Goal: Entertainment & Leisure: Browse casually

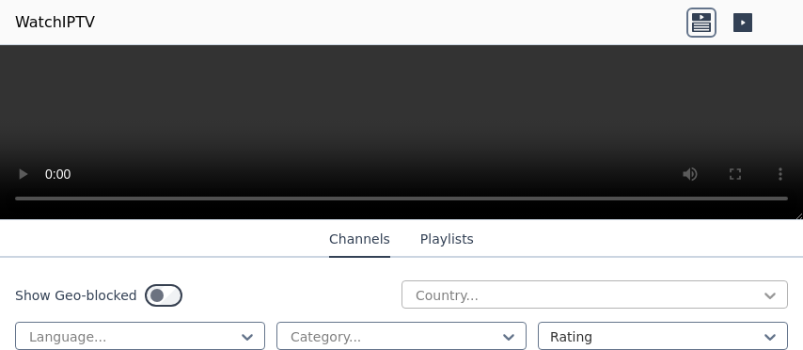
scroll to position [264, 0]
click at [760, 301] on icon at bounding box center [769, 295] width 19 height 19
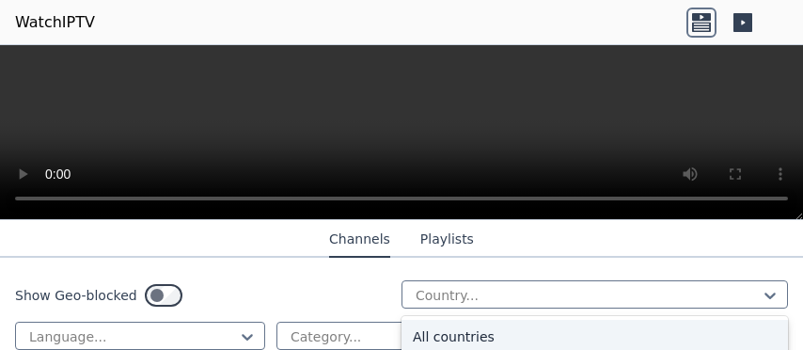
scroll to position [3460, 0]
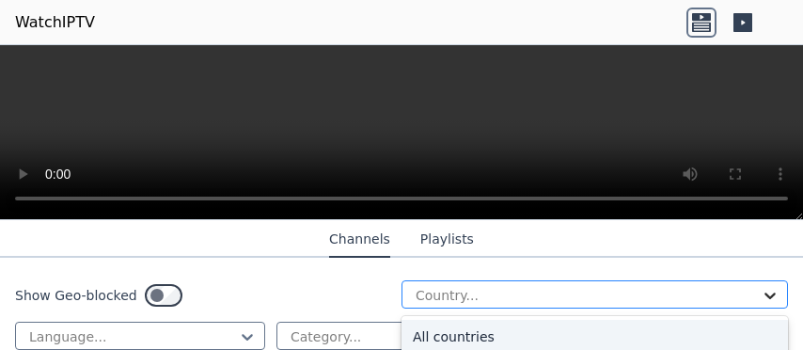
click at [764, 299] on icon at bounding box center [769, 295] width 11 height 7
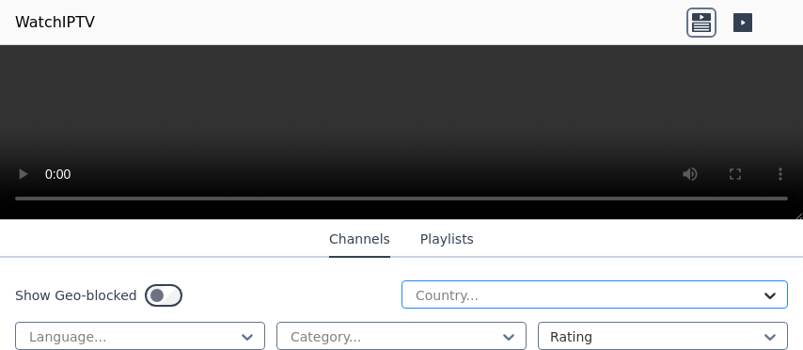
click at [764, 297] on icon at bounding box center [769, 295] width 11 height 7
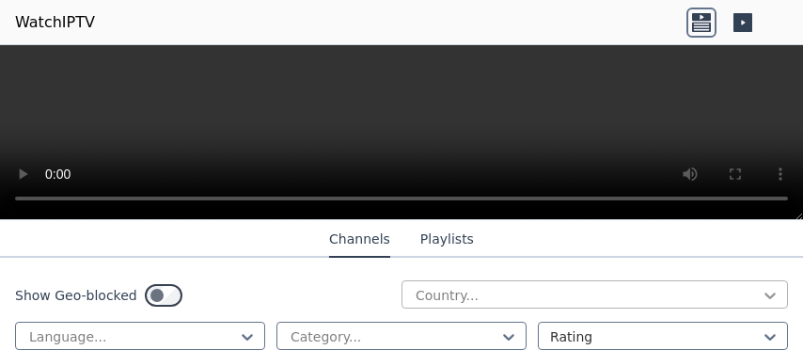
click at [764, 297] on icon at bounding box center [769, 295] width 11 height 7
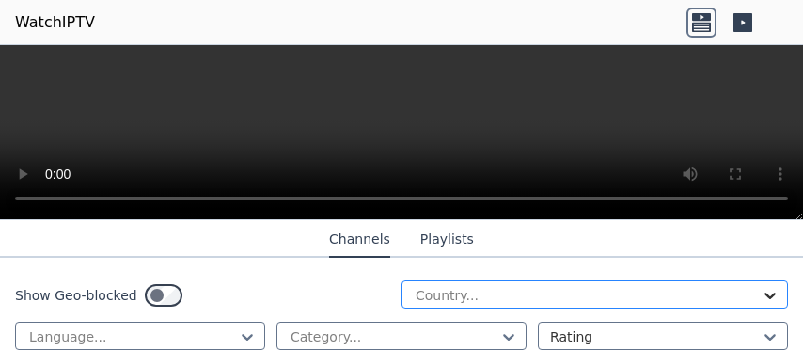
click at [764, 297] on icon at bounding box center [769, 295] width 11 height 7
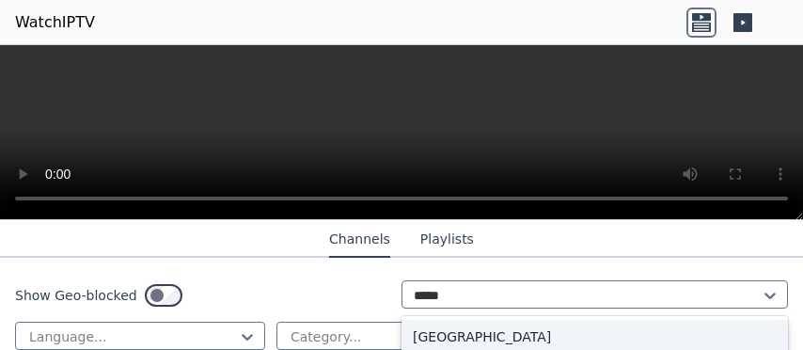
type input "******"
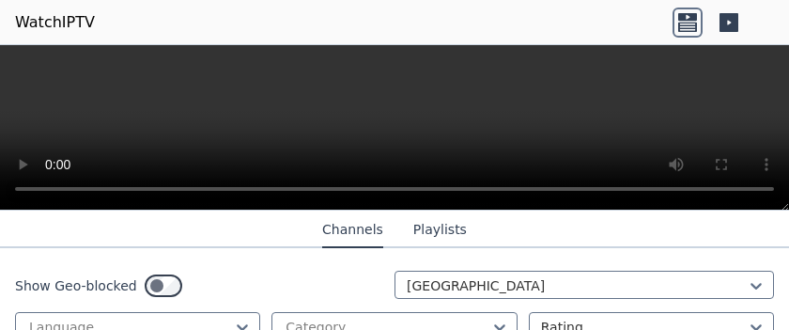
scroll to position [9958, 0]
click at [354, 230] on button "Channels" at bounding box center [352, 230] width 61 height 36
click at [345, 231] on button "Channels" at bounding box center [352, 230] width 61 height 36
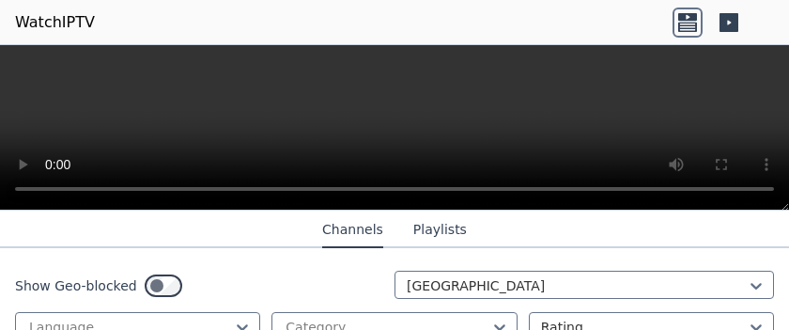
click at [345, 231] on button "Channels" at bounding box center [352, 230] width 61 height 36
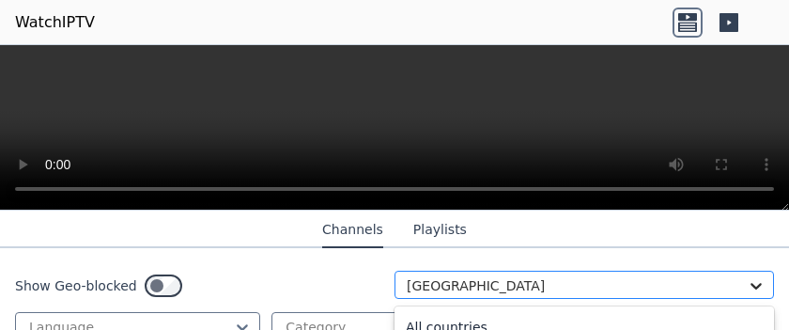
click at [747, 289] on icon at bounding box center [756, 285] width 19 height 19
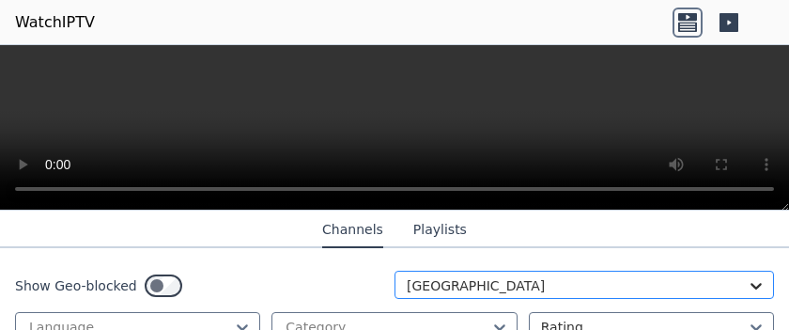
click at [751, 288] on icon at bounding box center [756, 286] width 11 height 7
click at [684, 21] on icon at bounding box center [688, 23] width 30 height 30
click at [727, 21] on icon at bounding box center [729, 23] width 30 height 30
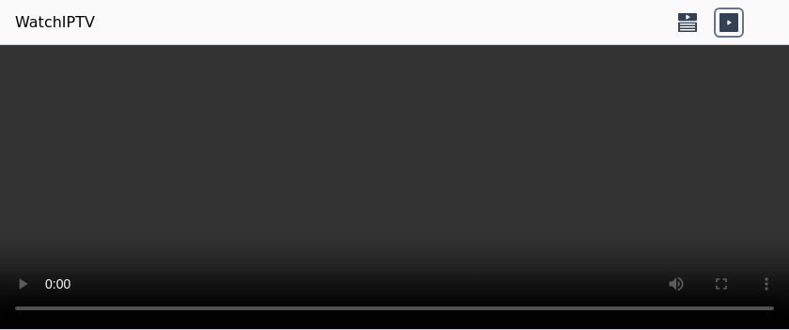
click at [695, 26] on icon at bounding box center [688, 26] width 19 height 9
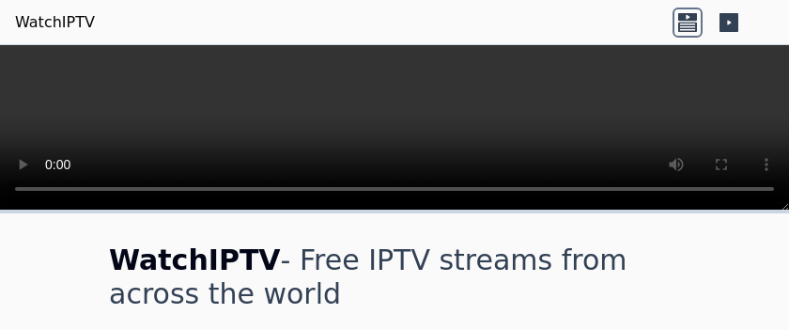
click at [690, 26] on icon at bounding box center [688, 23] width 30 height 30
click at [61, 23] on link "WatchIPTV" at bounding box center [55, 22] width 80 height 23
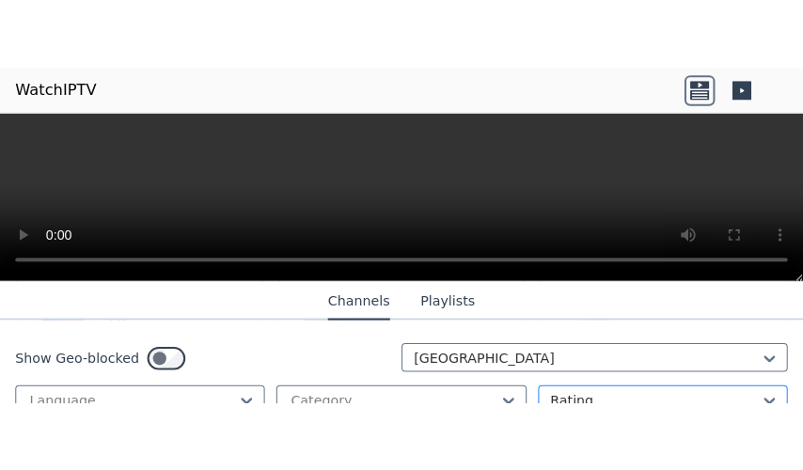
scroll to position [411, 0]
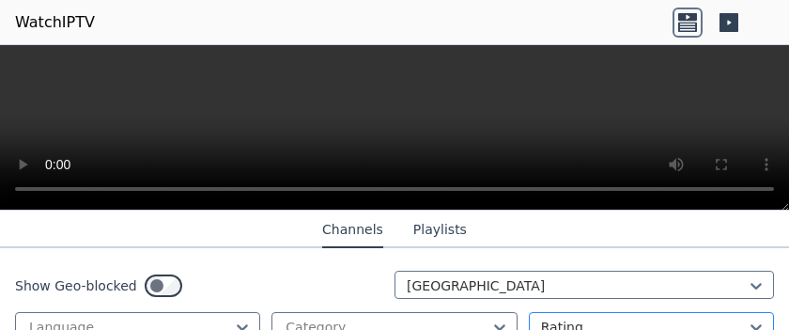
click at [711, 320] on div at bounding box center [644, 327] width 206 height 19
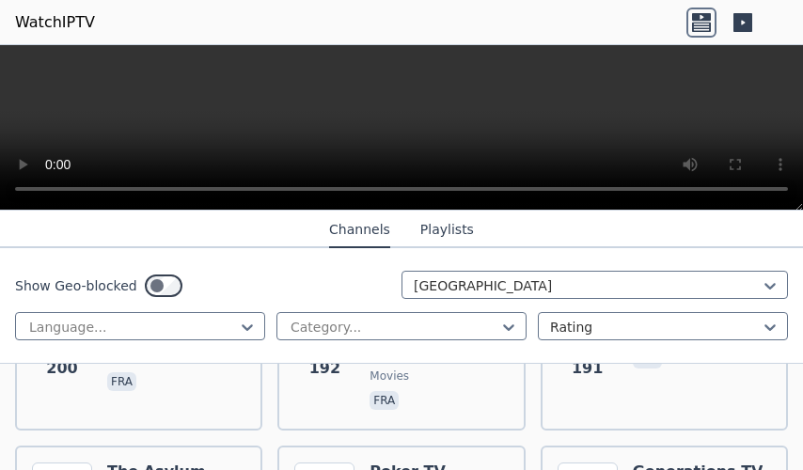
scroll to position [2486, 0]
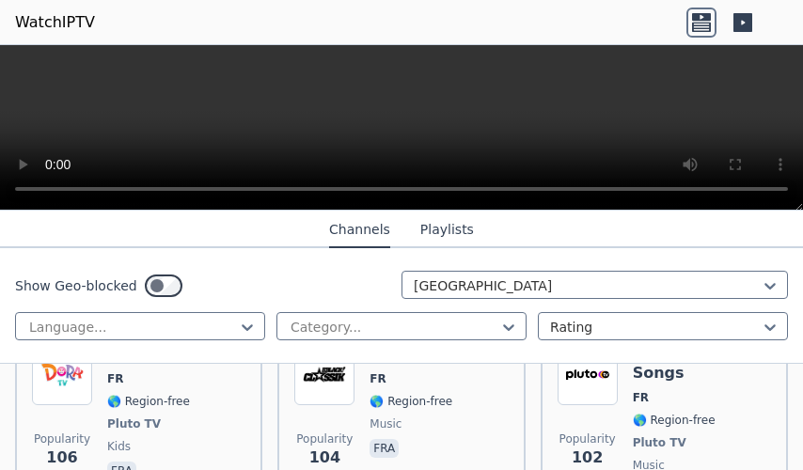
scroll to position [4033, 0]
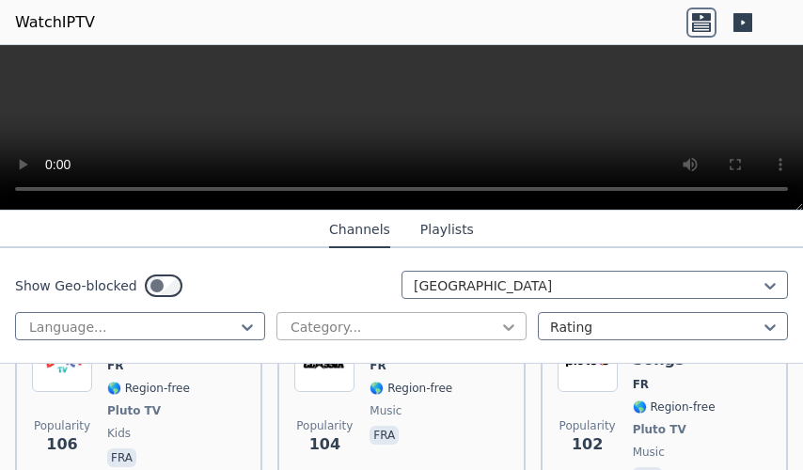
click at [503, 331] on icon at bounding box center [508, 327] width 11 height 7
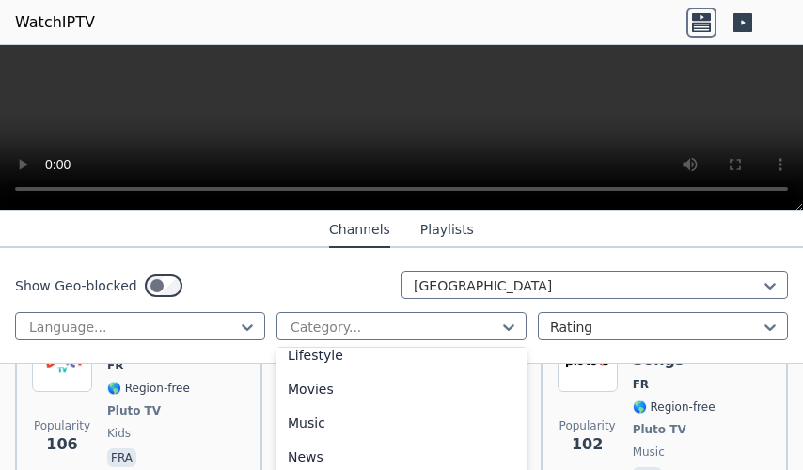
scroll to position [479, 0]
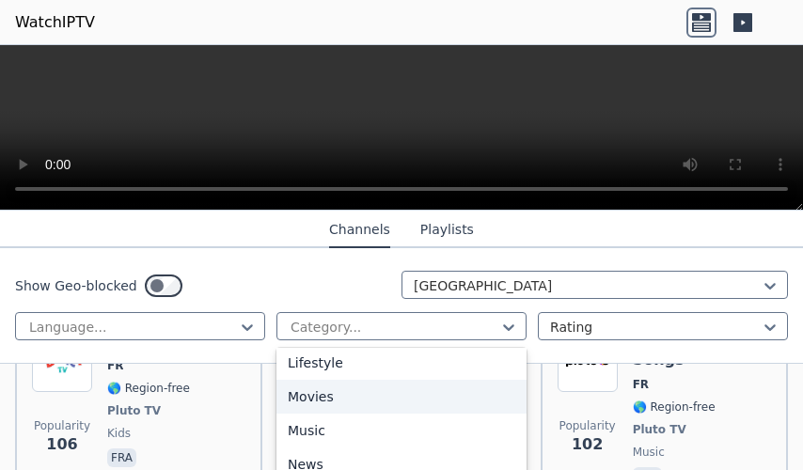
click at [313, 349] on div "Movies" at bounding box center [401, 397] width 250 height 34
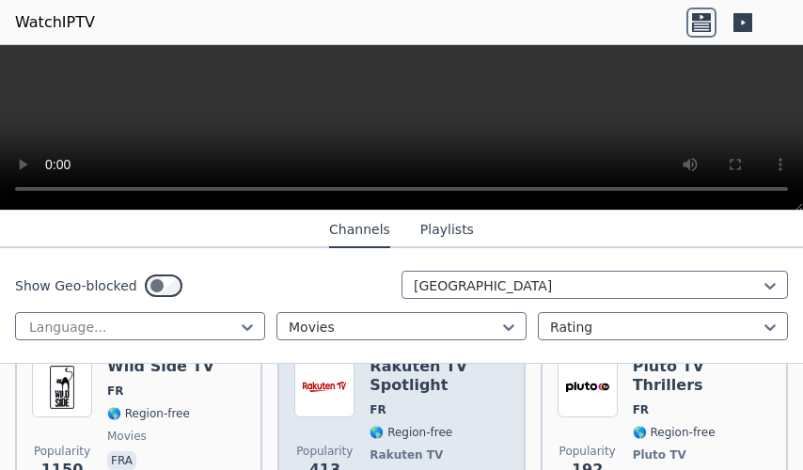
scroll to position [245, 0]
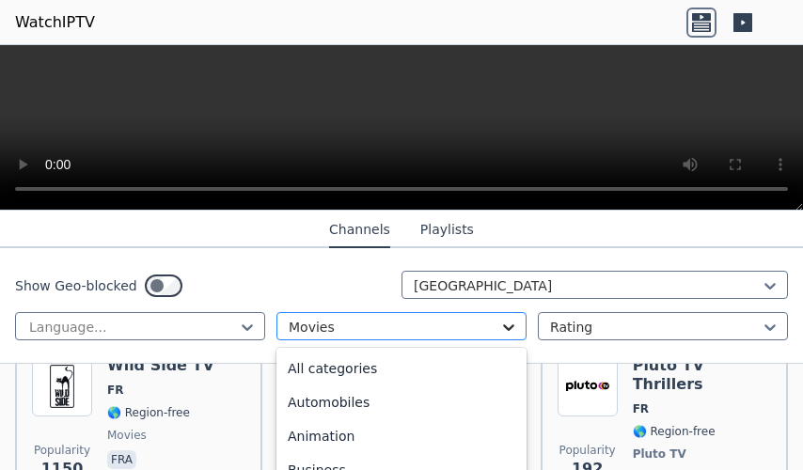
click at [499, 336] on icon at bounding box center [508, 327] width 19 height 19
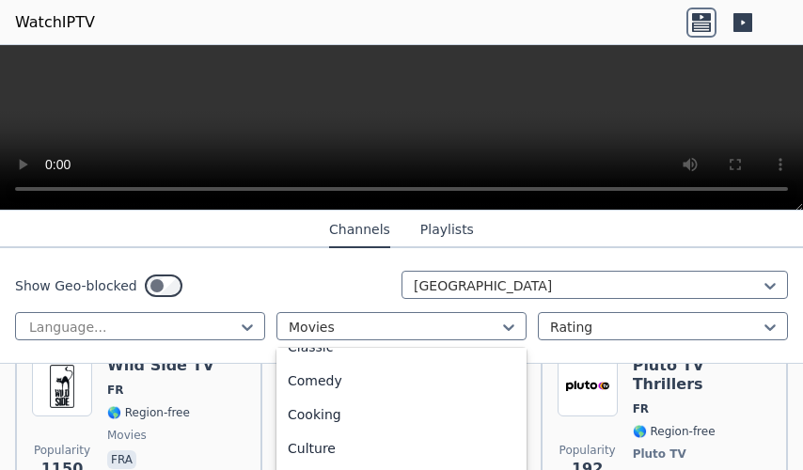
scroll to position [147, 0]
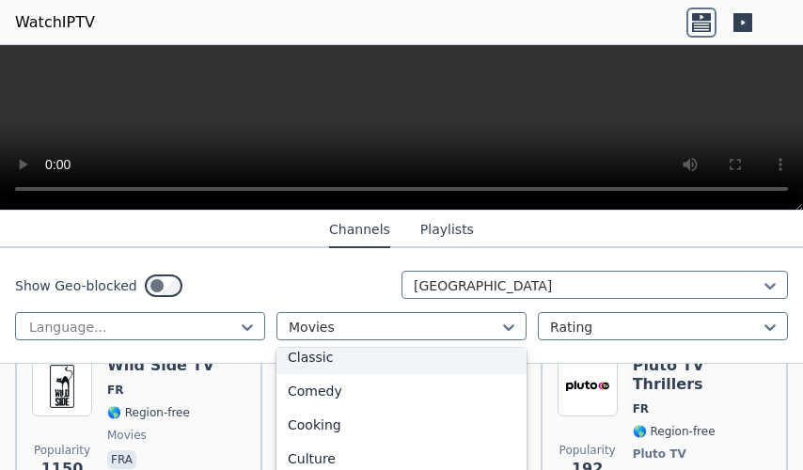
click at [326, 349] on div "Classic" at bounding box center [401, 357] width 250 height 34
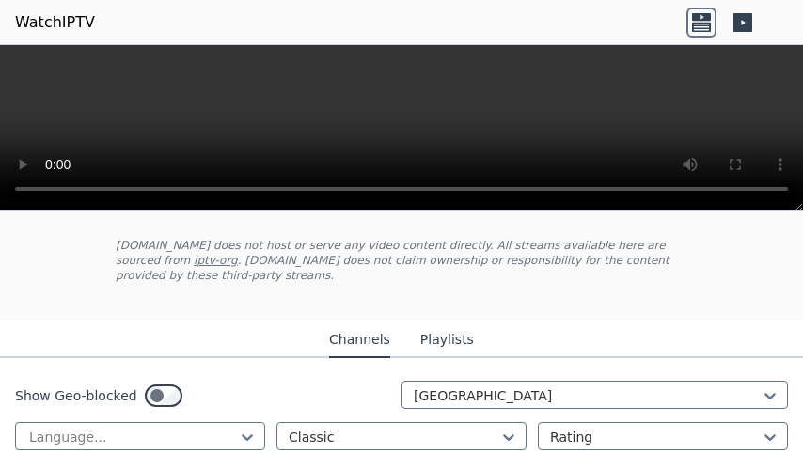
scroll to position [83, 0]
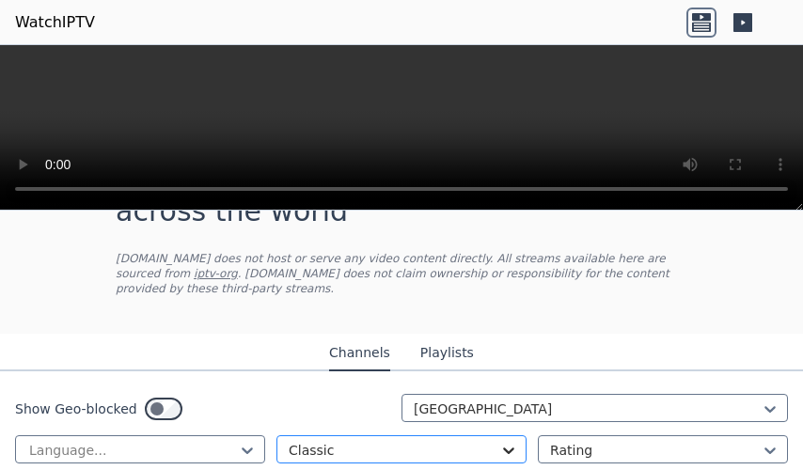
click at [499, 349] on icon at bounding box center [508, 450] width 19 height 19
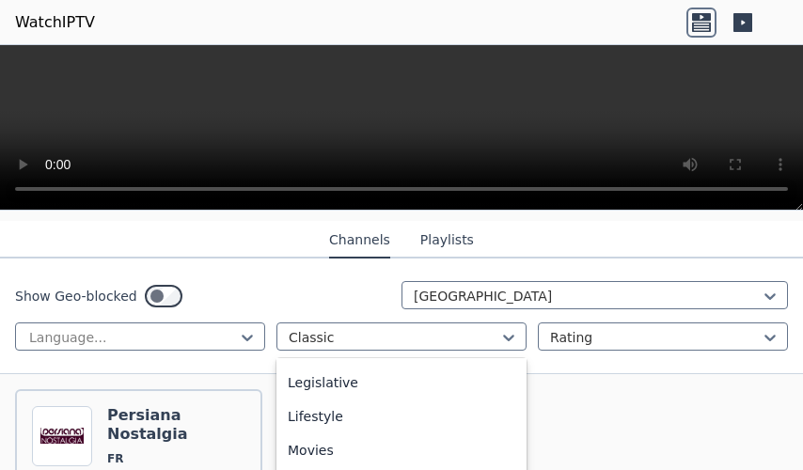
scroll to position [431, 0]
click at [308, 349] on div "General" at bounding box center [401, 353] width 250 height 34
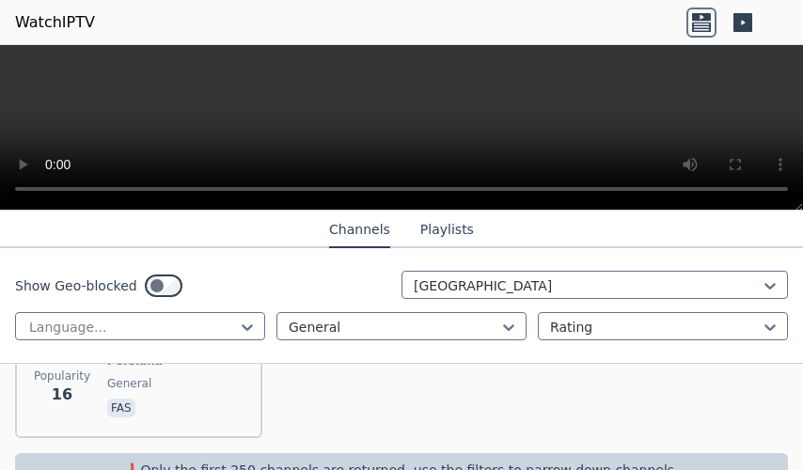
scroll to position [1090, 0]
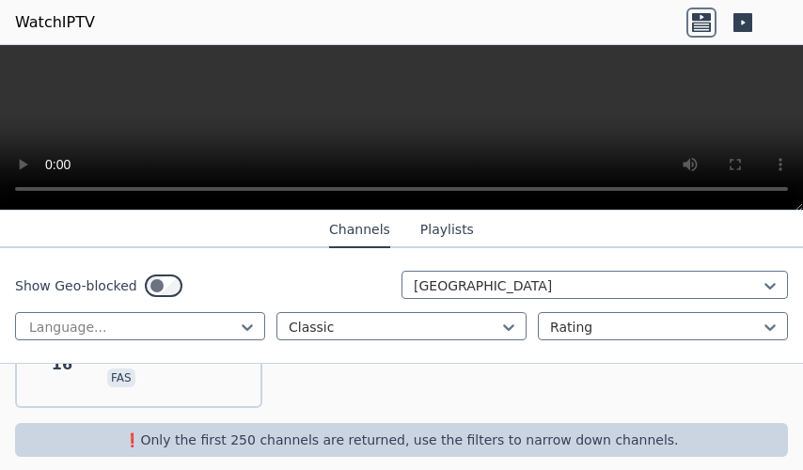
scroll to position [346, 0]
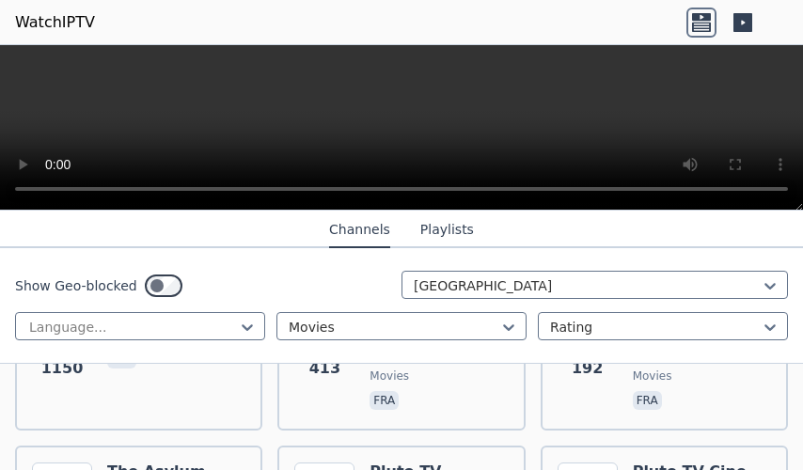
scroll to position [1090, 0]
